Goal: Transaction & Acquisition: Purchase product/service

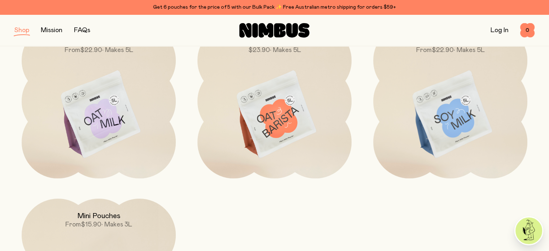
scroll to position [126, 0]
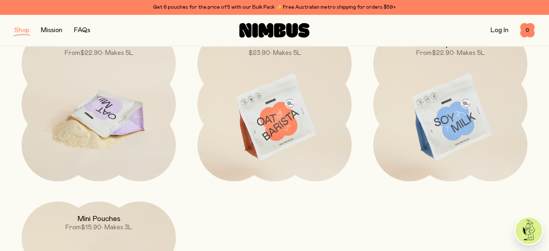
click at [116, 133] on img at bounding box center [99, 117] width 154 height 181
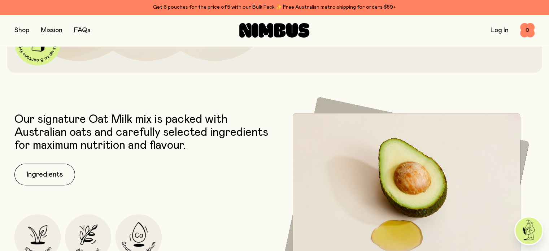
scroll to position [261, 0]
click at [57, 176] on button "Ingredients" at bounding box center [44, 174] width 61 height 22
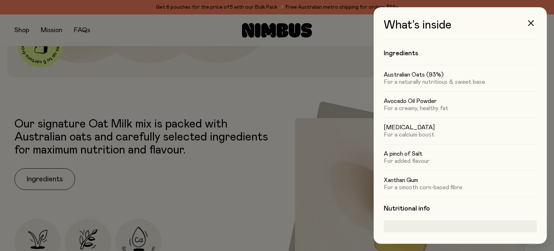
scroll to position [0, 0]
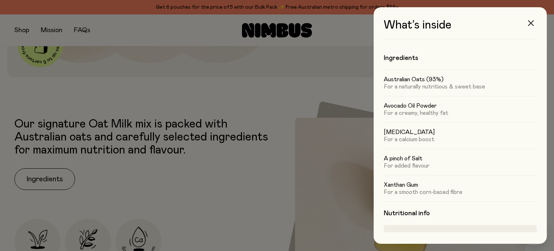
click at [535, 24] on button "button" at bounding box center [530, 22] width 17 height 17
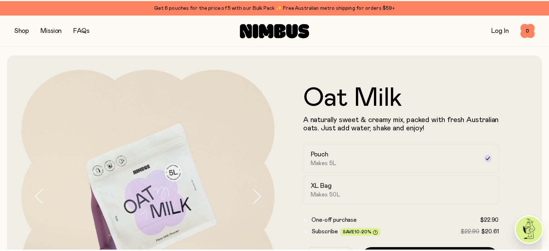
scroll to position [261, 0]
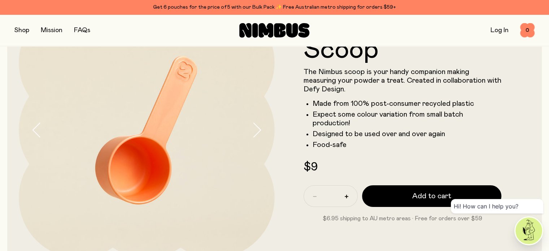
scroll to position [72, 0]
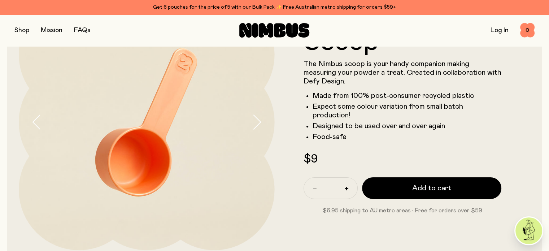
click at [252, 126] on icon "button" at bounding box center [256, 121] width 10 height 15
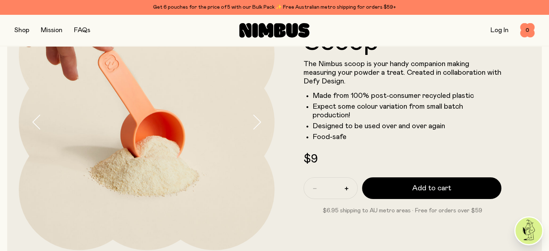
click at [254, 126] on icon "button" at bounding box center [256, 121] width 10 height 15
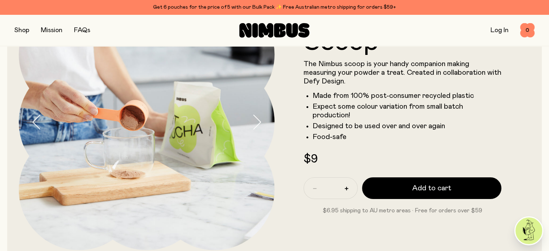
click at [254, 126] on icon "button" at bounding box center [256, 121] width 10 height 15
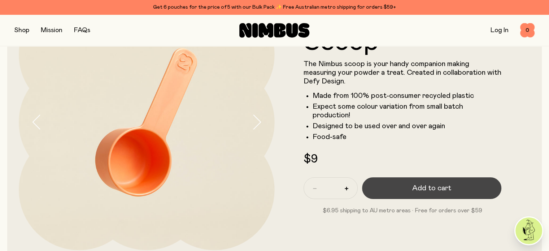
click at [434, 192] on span "Add to cart" at bounding box center [431, 188] width 39 height 10
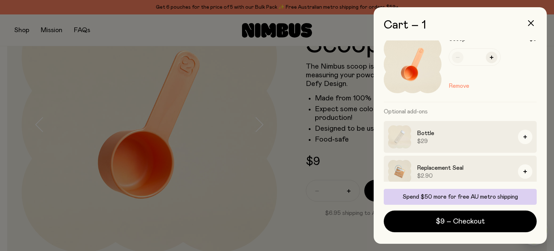
scroll to position [19, 0]
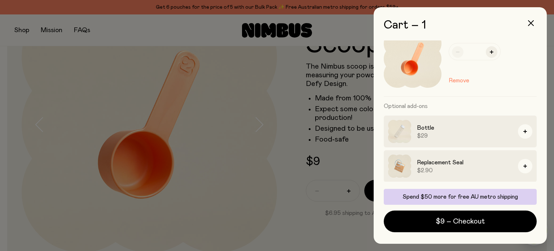
click at [131, 82] on div at bounding box center [277, 125] width 554 height 251
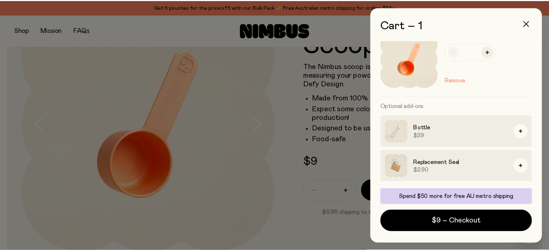
scroll to position [72, 0]
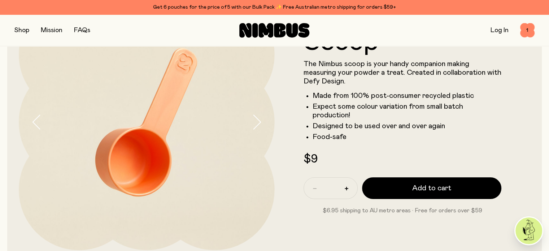
click at [25, 33] on button "button" at bounding box center [21, 30] width 15 height 10
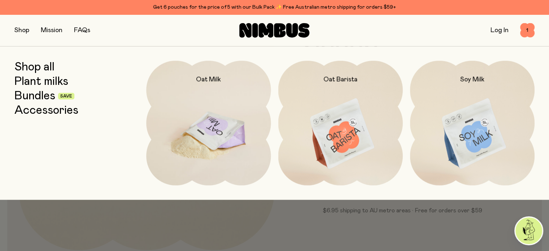
click at [207, 119] on img at bounding box center [208, 134] width 124 height 146
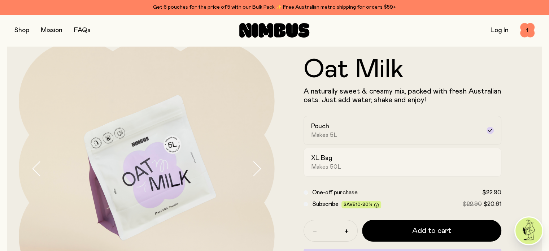
scroll to position [54, 0]
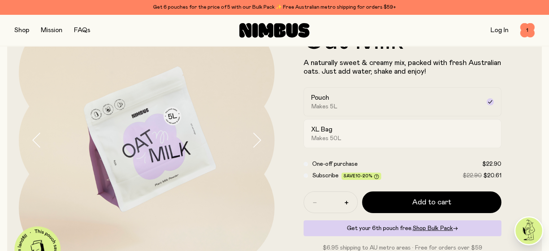
click at [349, 139] on div "XL Bag Makes 50L" at bounding box center [396, 133] width 170 height 17
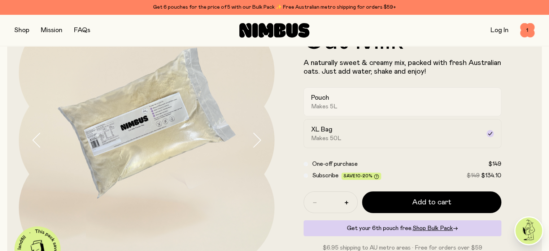
click at [311, 98] on h2 "Pouch" at bounding box center [320, 97] width 18 height 9
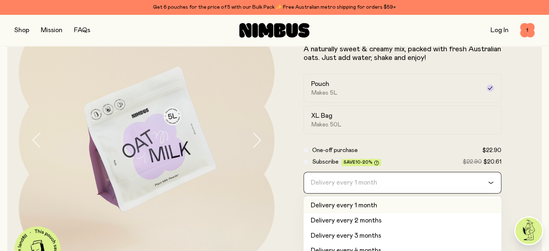
click at [417, 185] on input "Search for option" at bounding box center [397, 182] width 179 height 21
click at [416, 186] on input "Search for option" at bounding box center [397, 182] width 179 height 21
click at [525, 179] on form "Oat Milk A naturally sweet & creamy mix, packed with fresh Australian oats. Jus…" at bounding box center [402, 139] width 256 height 251
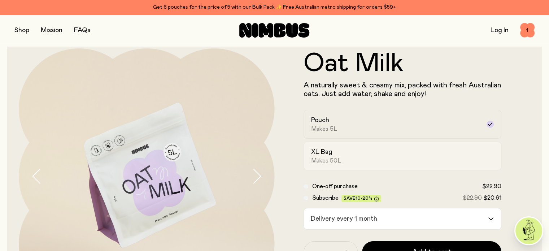
scroll to position [117, 0]
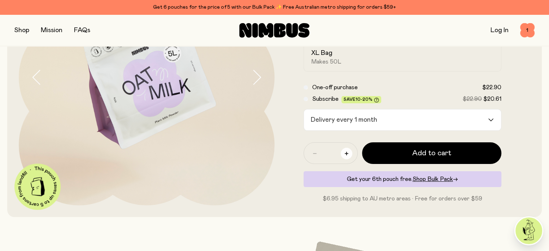
click at [343, 151] on button "button" at bounding box center [346, 154] width 12 height 12
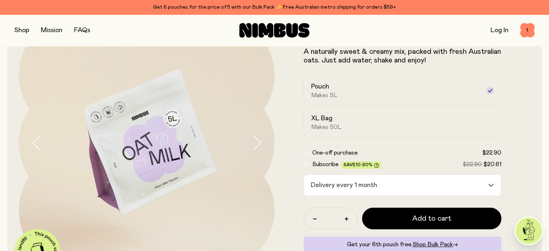
scroll to position [45, 0]
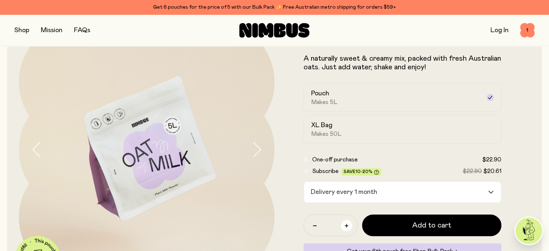
click at [343, 226] on button "button" at bounding box center [346, 226] width 12 height 12
click at [343, 131] on div "XL Bag Makes 50L" at bounding box center [396, 129] width 170 height 17
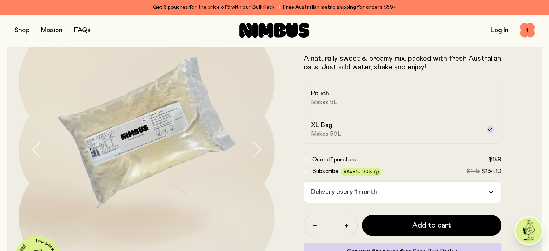
click at [20, 28] on button "button" at bounding box center [21, 30] width 15 height 10
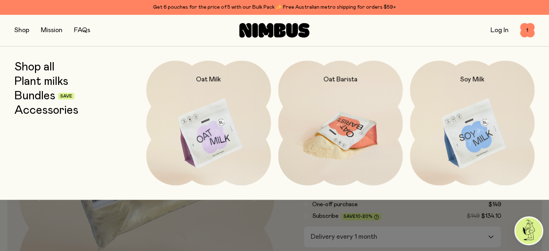
scroll to position [0, 0]
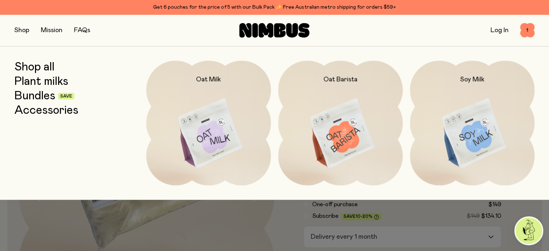
click at [39, 93] on link "Bundles" at bounding box center [34, 95] width 41 height 13
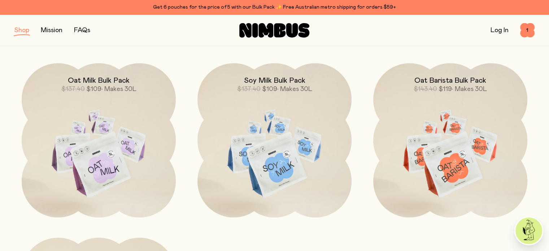
scroll to position [252, 0]
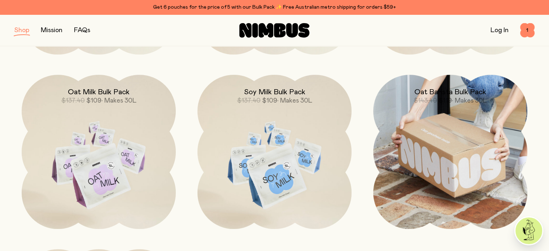
click at [432, 146] on img at bounding box center [450, 152] width 154 height 154
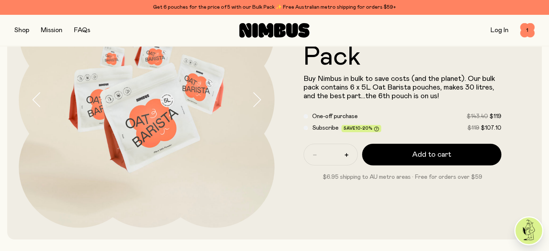
scroll to position [99, 0]
